Goal: Navigation & Orientation: Find specific page/section

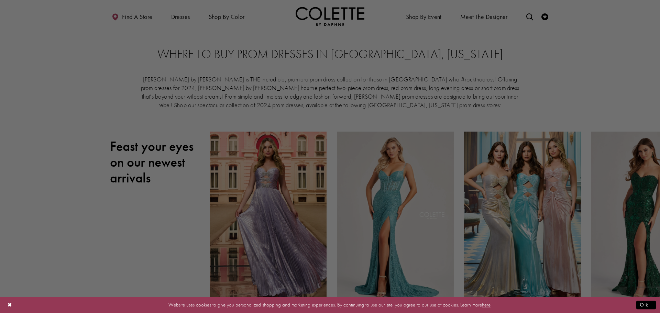
click at [549, 64] on div at bounding box center [333, 158] width 667 height 316
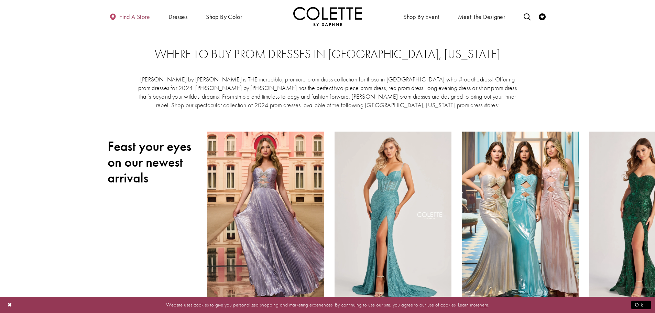
click at [133, 19] on span "Find a store" at bounding box center [134, 16] width 31 height 7
click at [135, 18] on span "Find a store" at bounding box center [134, 16] width 31 height 7
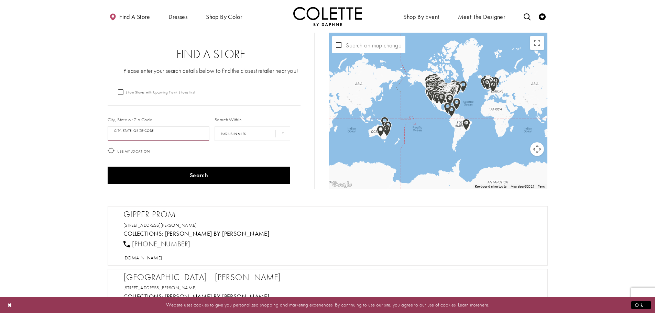
click at [161, 134] on input "City, State, or ZIP Code" at bounding box center [159, 134] width 102 height 14
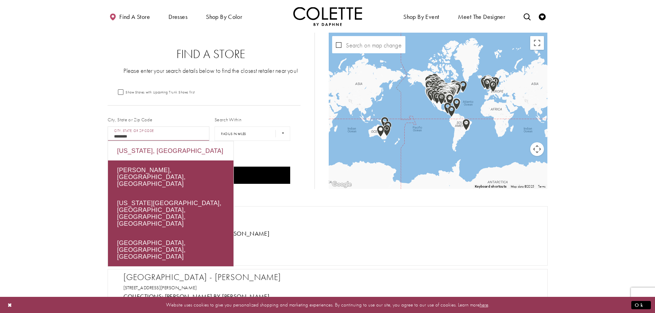
click at [159, 154] on div "[US_STATE], [GEOGRAPHIC_DATA]" at bounding box center [171, 150] width 126 height 19
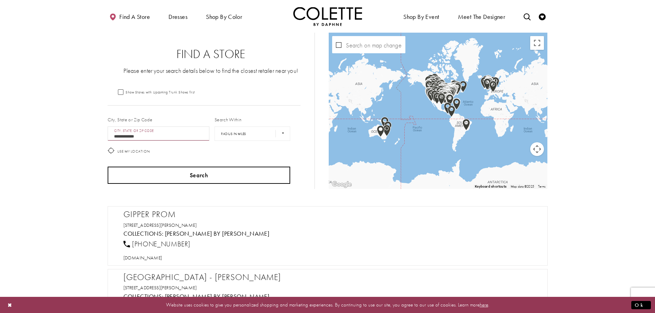
type input "**********"
click at [218, 175] on button "Search" at bounding box center [199, 175] width 183 height 17
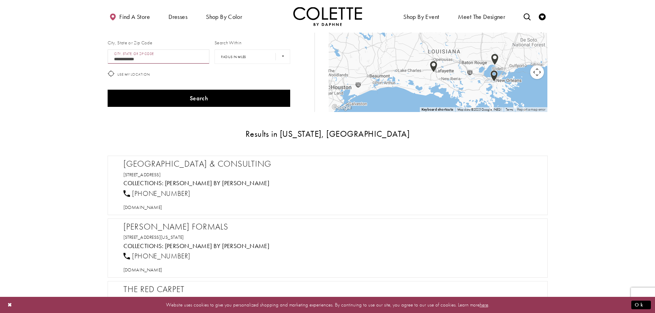
scroll to position [69, 0]
